Goal: Task Accomplishment & Management: Complete application form

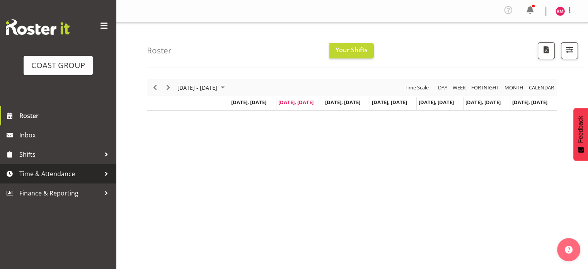
click at [58, 170] on span "Time & Attendance" at bounding box center [59, 174] width 81 height 12
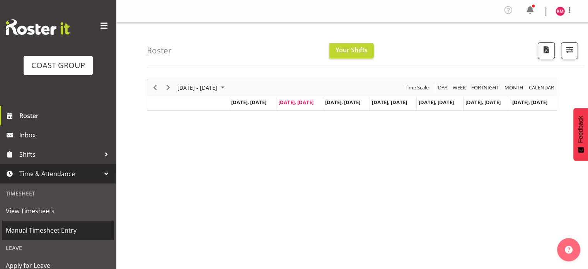
click at [65, 230] on span "Manual Timesheet Entry" at bounding box center [58, 230] width 104 height 12
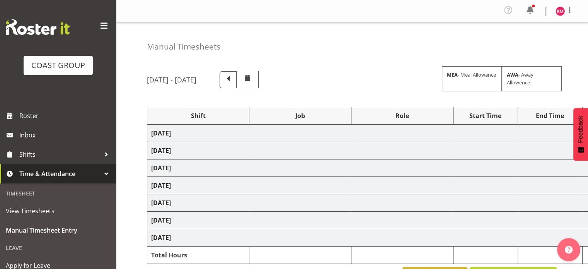
select select "62215"
select select "9477"
select select "62215"
select select "9477"
select select "62215"
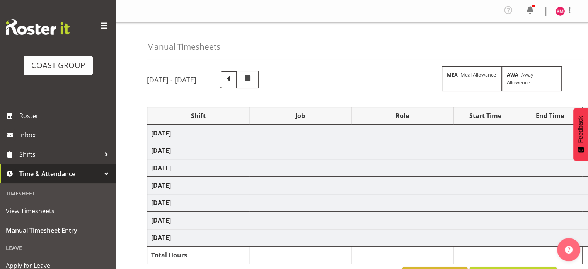
select select "9477"
select select "62215"
select select "9477"
select select "62215"
select select "9477"
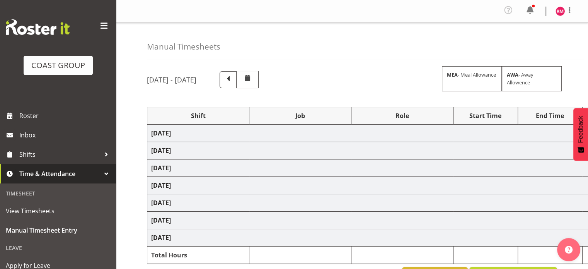
select select "62215"
select select "9477"
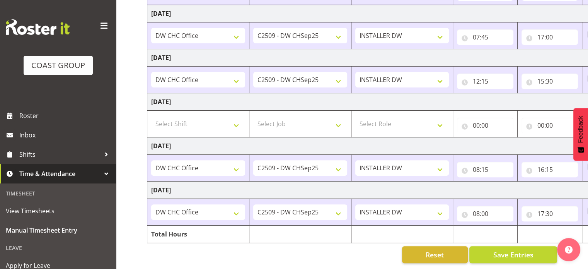
scroll to position [0, 100]
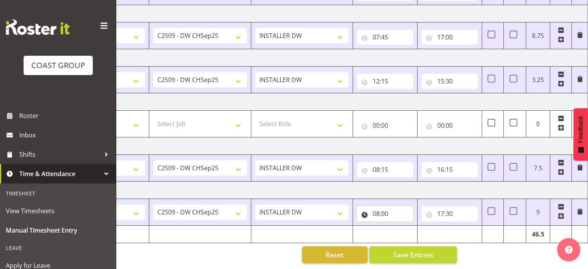
click at [377, 206] on input "08:00" at bounding box center [385, 213] width 56 height 15
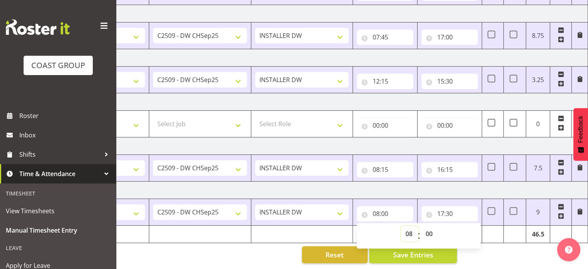
click at [405, 229] on select "00 01 02 03 04 05 06 07 08 09 10 11 12 13 14 15 16 17 18 19 20 21 22 23" at bounding box center [409, 233] width 17 height 15
select select "9"
click at [401, 226] on select "00 01 02 03 04 05 06 07 08 09 10 11 12 13 14 15 16 17 18 19 20 21 22 23" at bounding box center [409, 233] width 17 height 15
type input "09:00"
click at [447, 208] on input "17:30" at bounding box center [449, 213] width 56 height 15
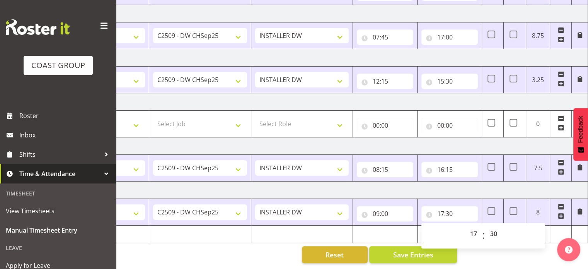
click at [464, 181] on td "[DATE]" at bounding box center [317, 189] width 541 height 17
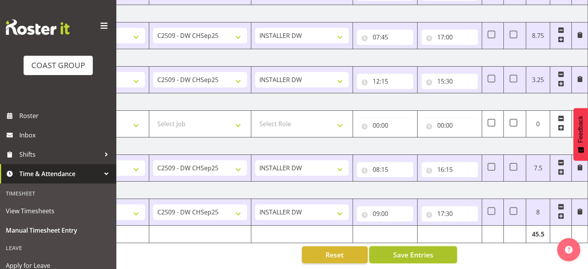
click at [426, 252] on span "Save Entries" at bounding box center [413, 254] width 40 height 10
click at [394, 249] on span "Save Entries" at bounding box center [413, 254] width 40 height 10
click at [390, 253] on button "Save Entries" at bounding box center [413, 254] width 88 height 17
